Goal: Find specific page/section: Find specific page/section

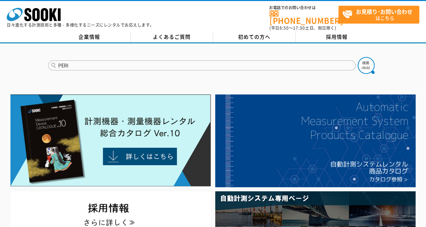
type input "PERI"
click at [358, 57] on button at bounding box center [366, 65] width 17 height 17
